Goal: Information Seeking & Learning: Find specific fact

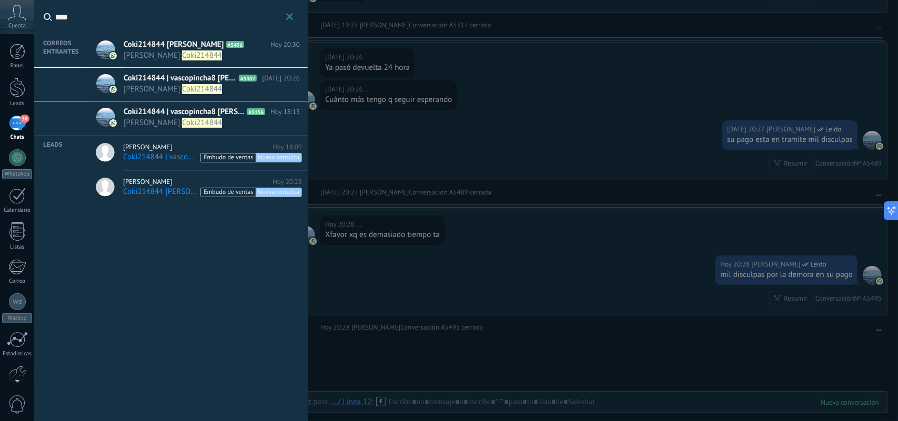
type input "****"
click at [189, 56] on span "Coki214844" at bounding box center [202, 56] width 40 height 10
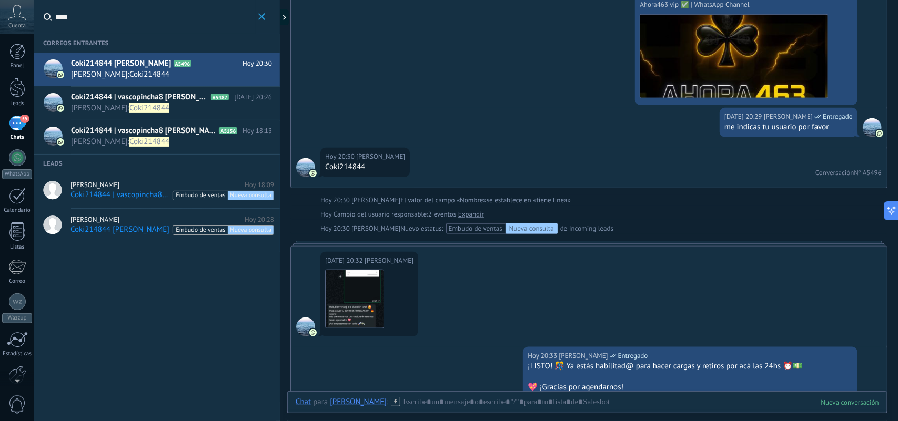
scroll to position [170, 0]
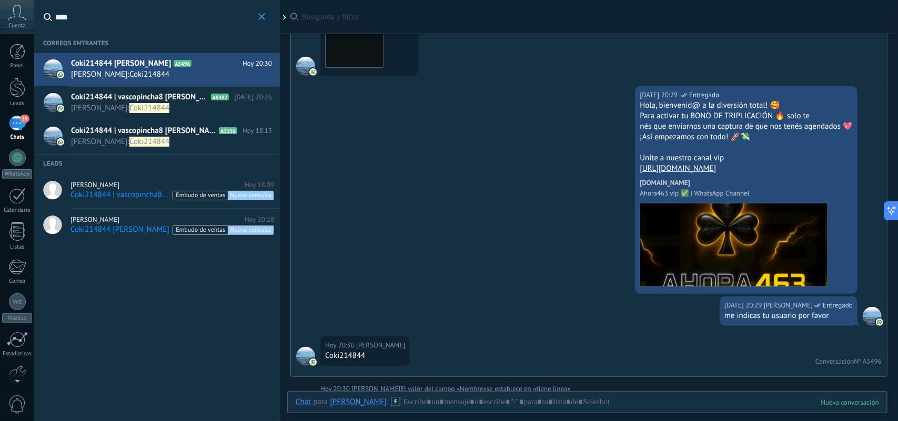
click at [194, 106] on span "[PERSON_NAME] : Coki214844" at bounding box center [161, 108] width 181 height 10
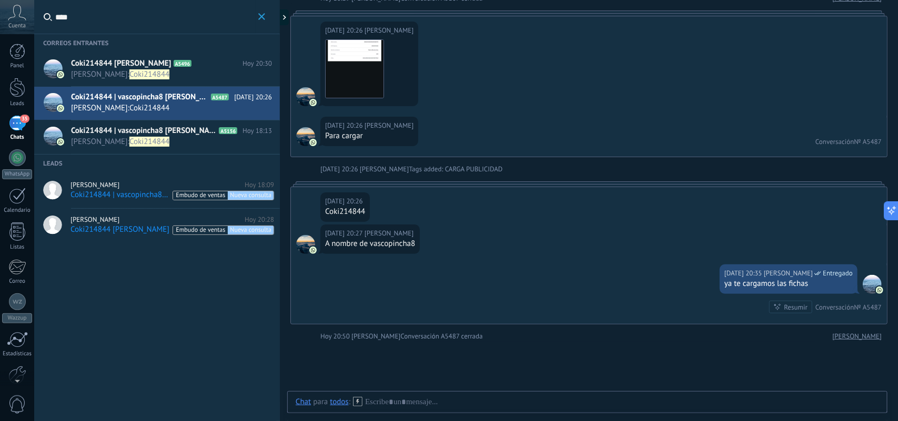
scroll to position [1579, 0]
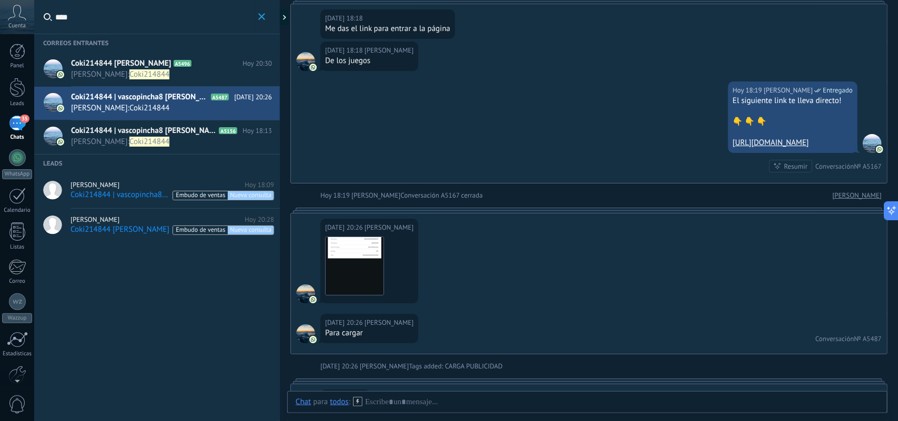
click at [388, 264] on div "Descargar" at bounding box center [369, 266] width 88 height 59
click at [377, 261] on img at bounding box center [355, 266] width 58 height 58
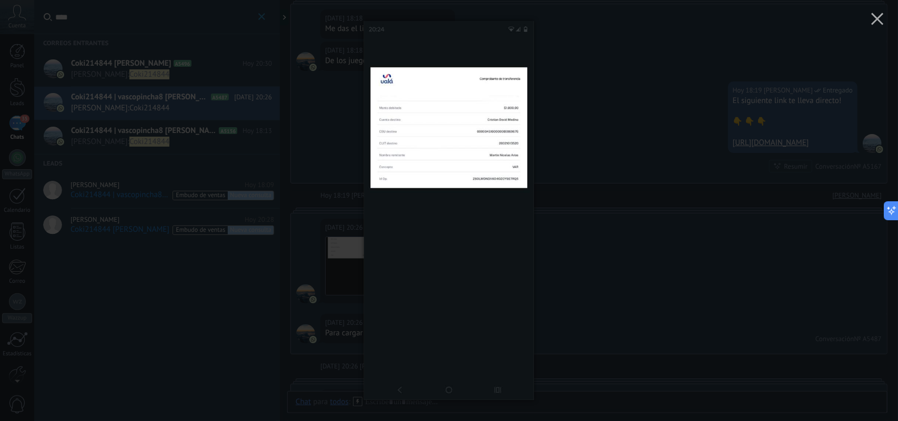
click at [479, 152] on img at bounding box center [449, 210] width 170 height 421
click at [492, 124] on img at bounding box center [449, 210] width 170 height 421
click at [864, 24] on button "button" at bounding box center [877, 20] width 41 height 41
